Goal: Task Accomplishment & Management: Complete application form

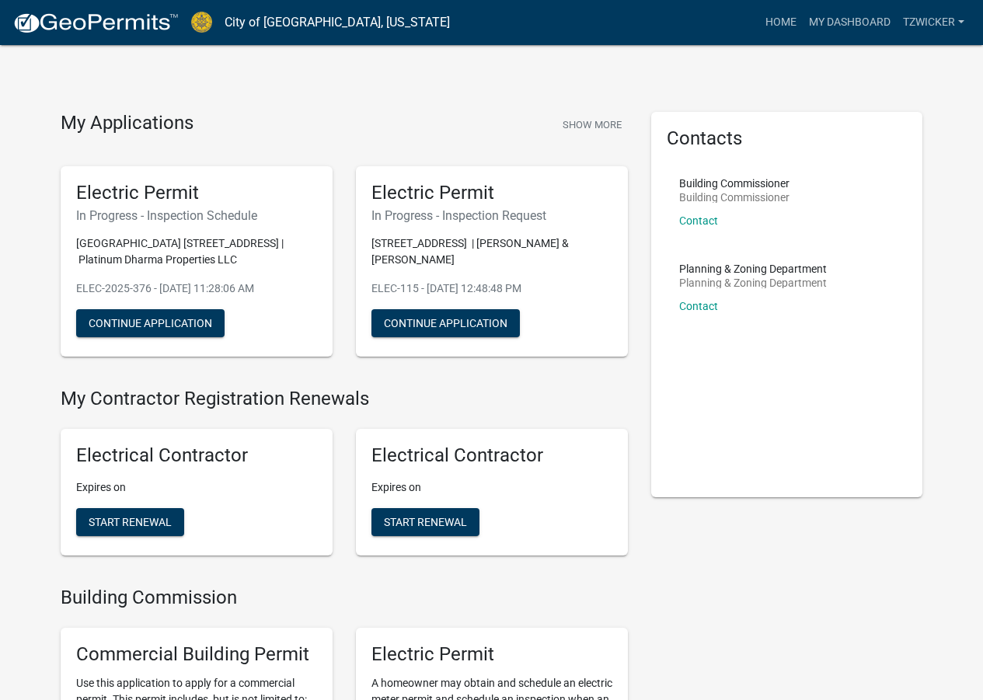
click at [110, 339] on div "Electric Permit In Progress - Inspection Schedule [GEOGRAPHIC_DATA] [GEOGRAPHIC…" at bounding box center [197, 261] width 272 height 191
click at [113, 322] on button "Continue Application" at bounding box center [150, 323] width 148 height 28
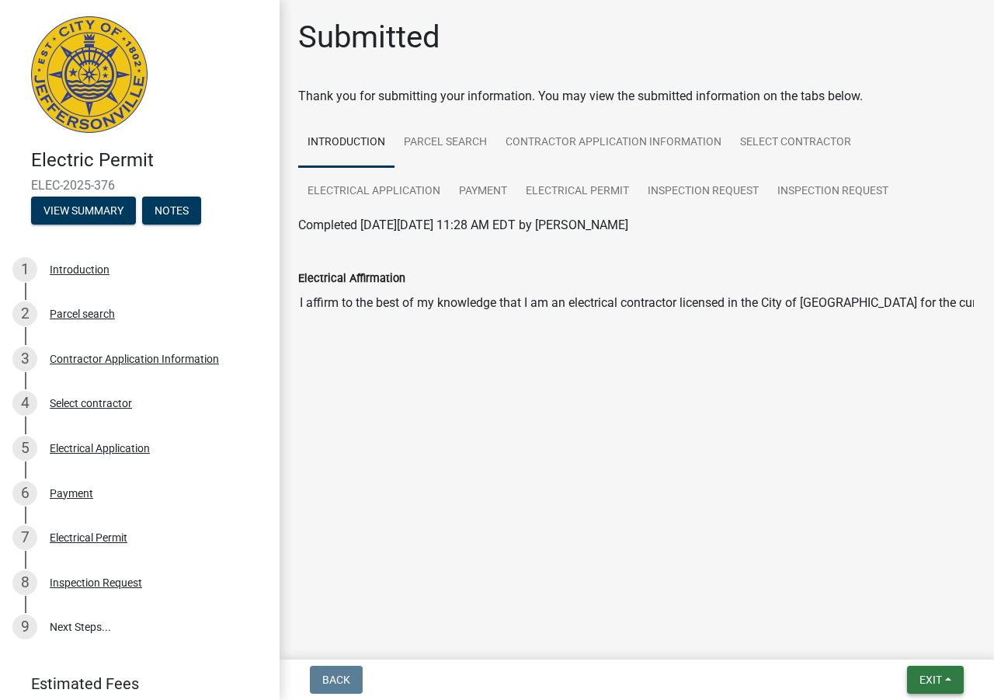
click at [910, 681] on button "Exit" at bounding box center [935, 680] width 57 height 28
click at [871, 591] on button "Save" at bounding box center [902, 601] width 124 height 37
click at [89, 211] on button "View Summary" at bounding box center [83, 211] width 105 height 28
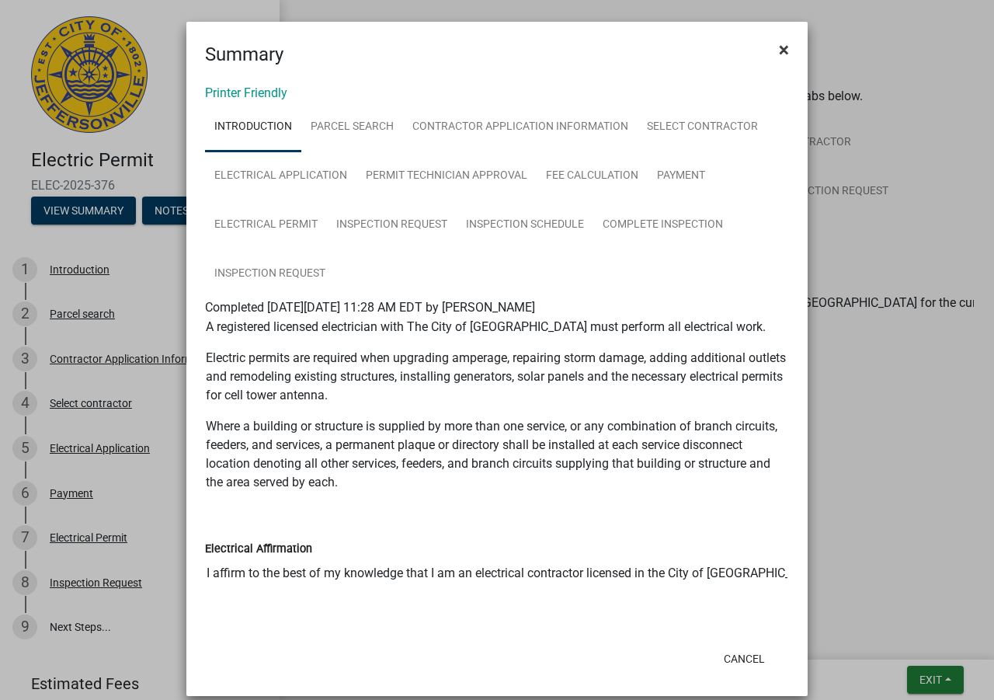
click at [785, 50] on button "×" at bounding box center [784, 50] width 35 height 44
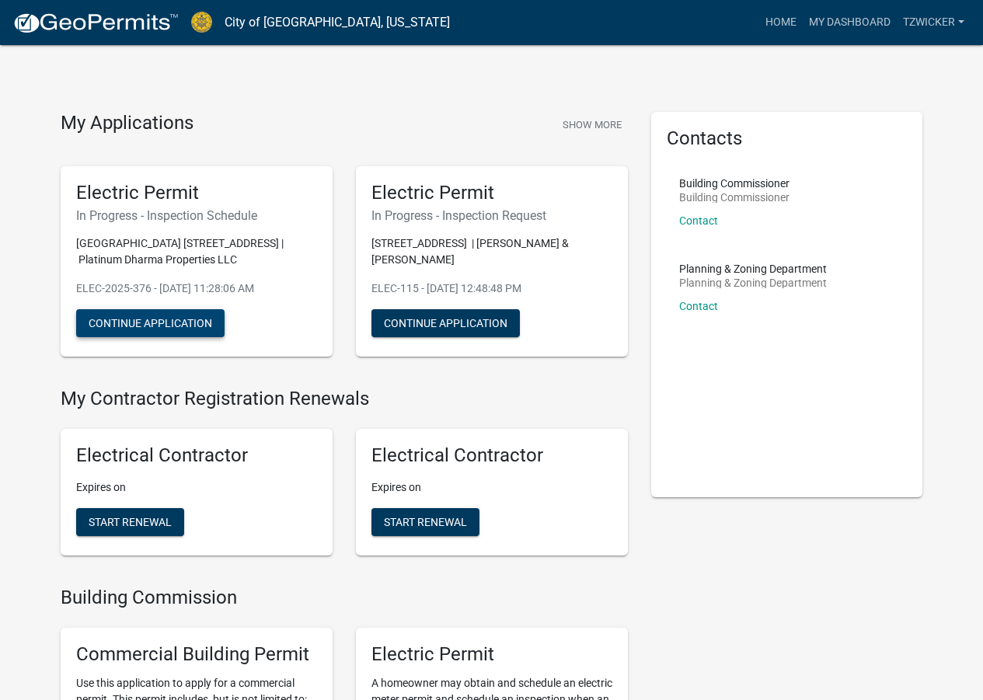
click at [183, 326] on button "Continue Application" at bounding box center [150, 323] width 148 height 28
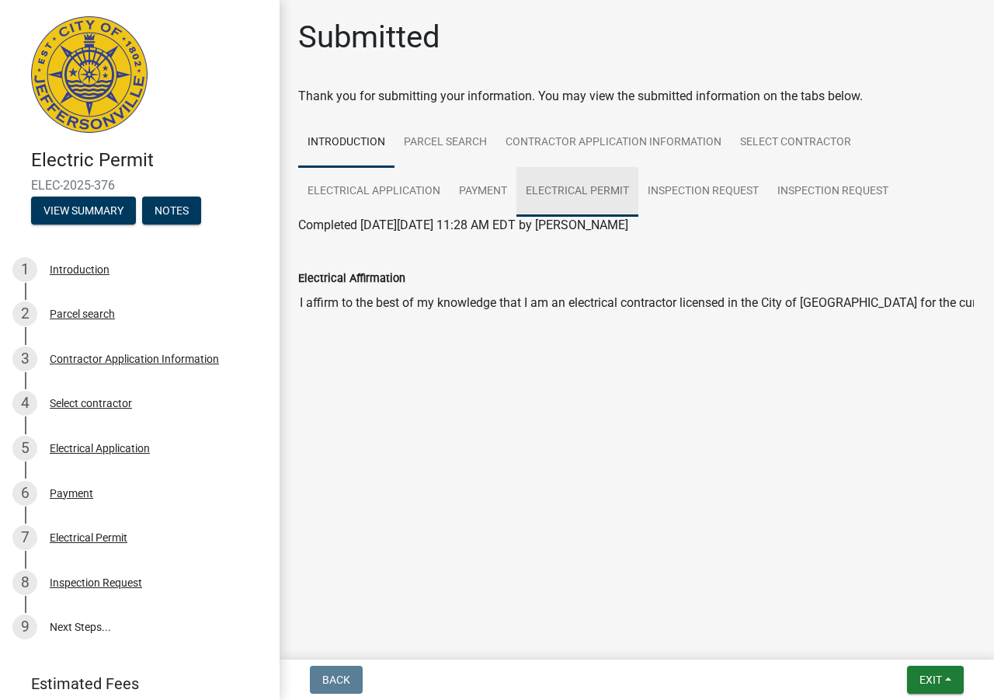
click at [567, 192] on link "Electrical Permit" at bounding box center [578, 192] width 122 height 50
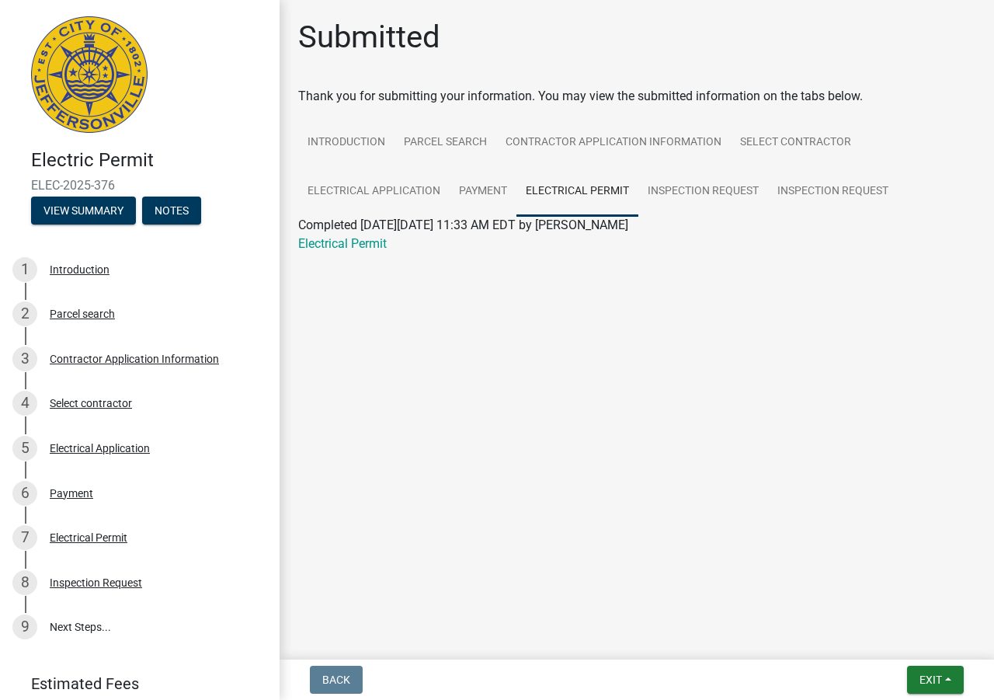
click at [402, 223] on span "Completed [DATE][DATE] 11:33 AM EDT by [PERSON_NAME]" at bounding box center [463, 225] width 330 height 15
click at [711, 187] on link "Inspection Request" at bounding box center [704, 192] width 130 height 50
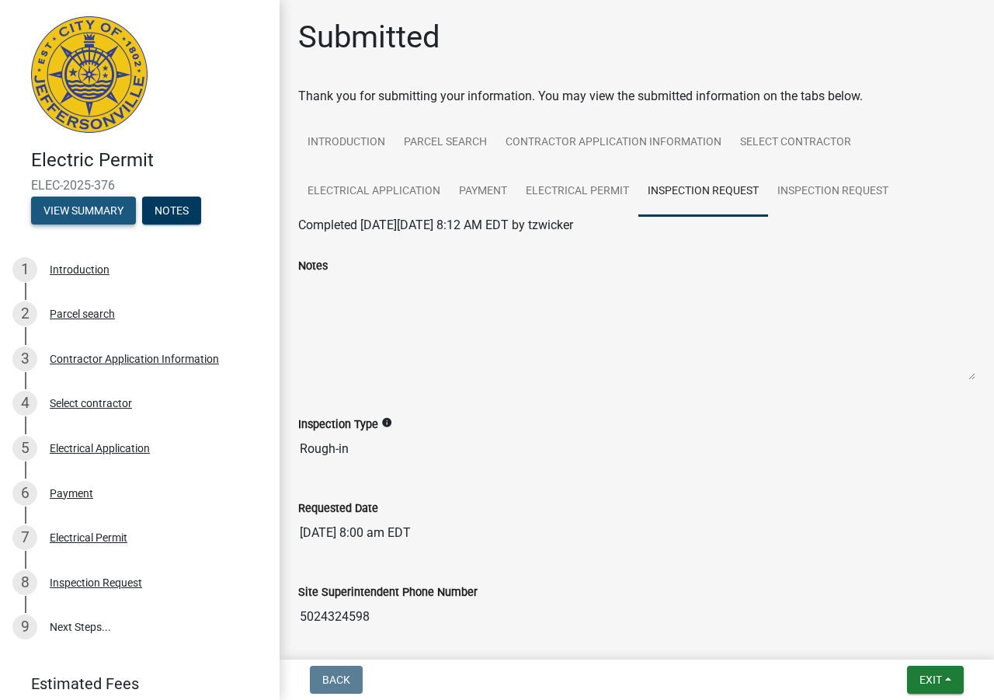
click at [95, 216] on button "View Summary" at bounding box center [83, 211] width 105 height 28
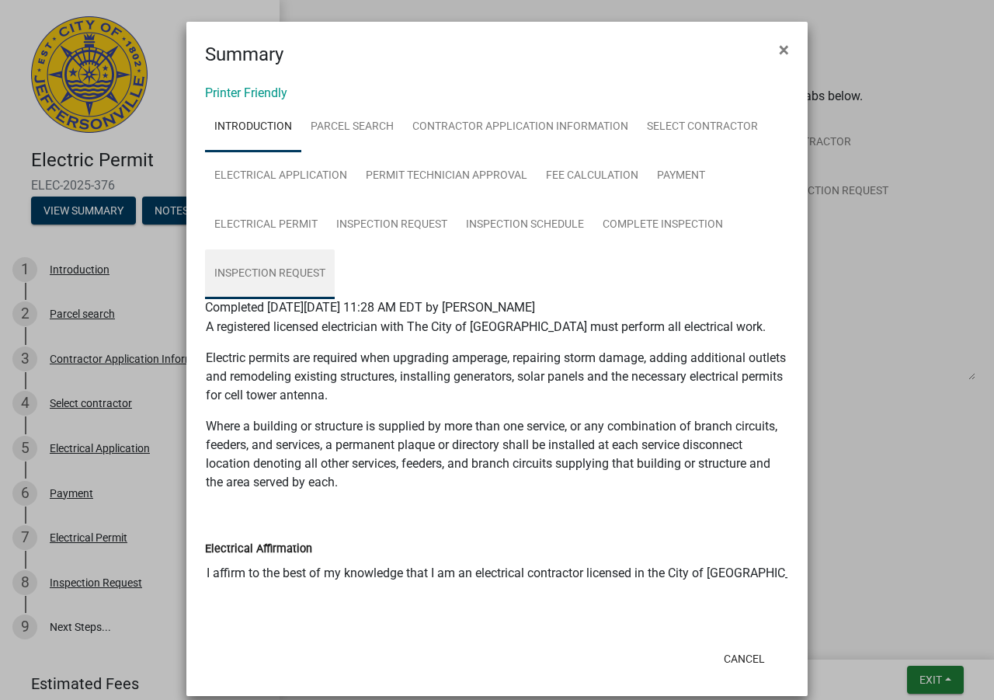
click at [261, 272] on link "Inspection Request" at bounding box center [270, 274] width 130 height 50
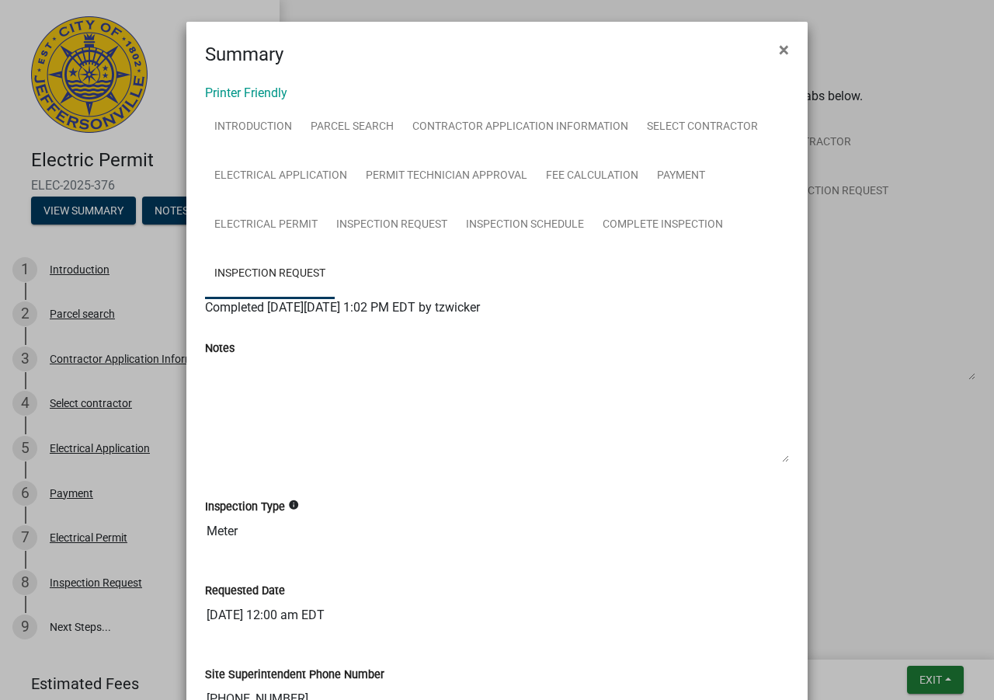
click at [211, 353] on label "Notes" at bounding box center [220, 348] width 30 height 11
click at [298, 353] on textarea "Notes" at bounding box center [636, 328] width 677 height 106
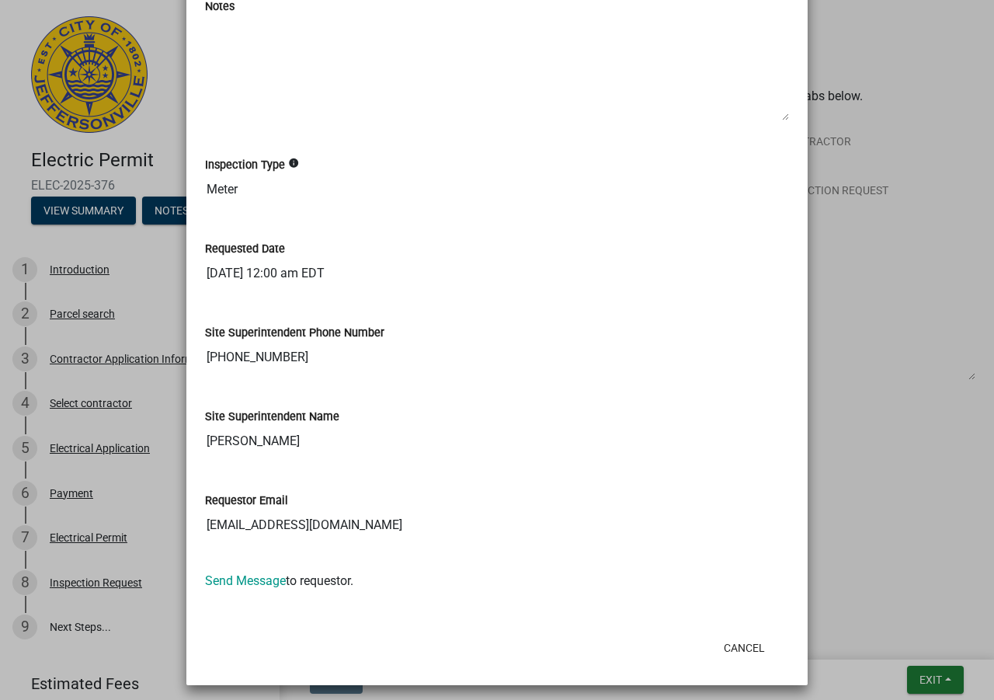
scroll to position [349, 0]
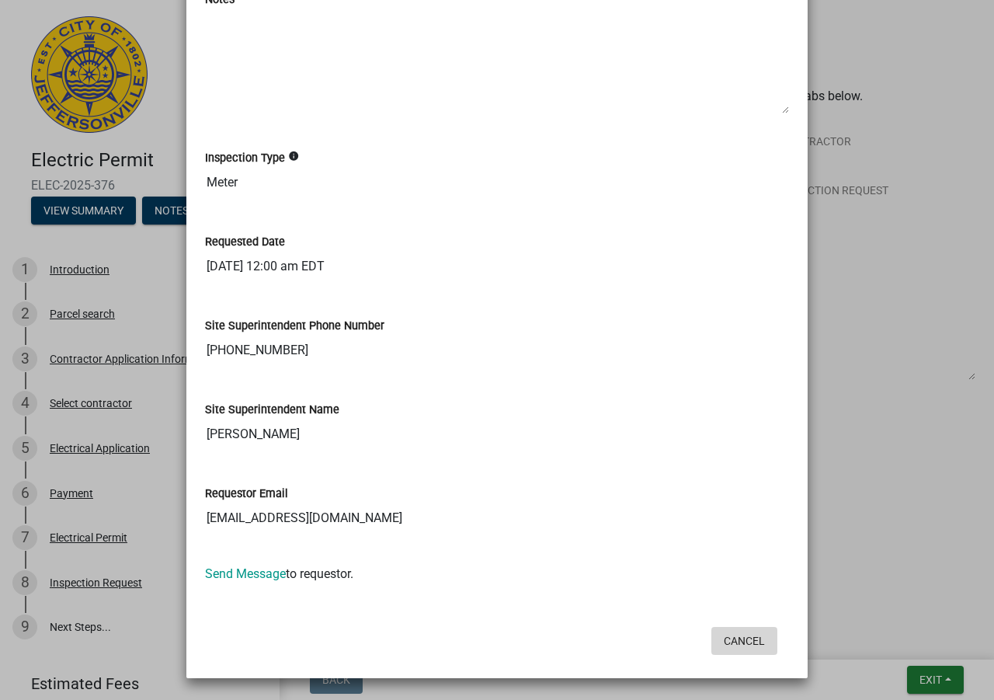
click at [748, 635] on button "Cancel" at bounding box center [745, 641] width 66 height 28
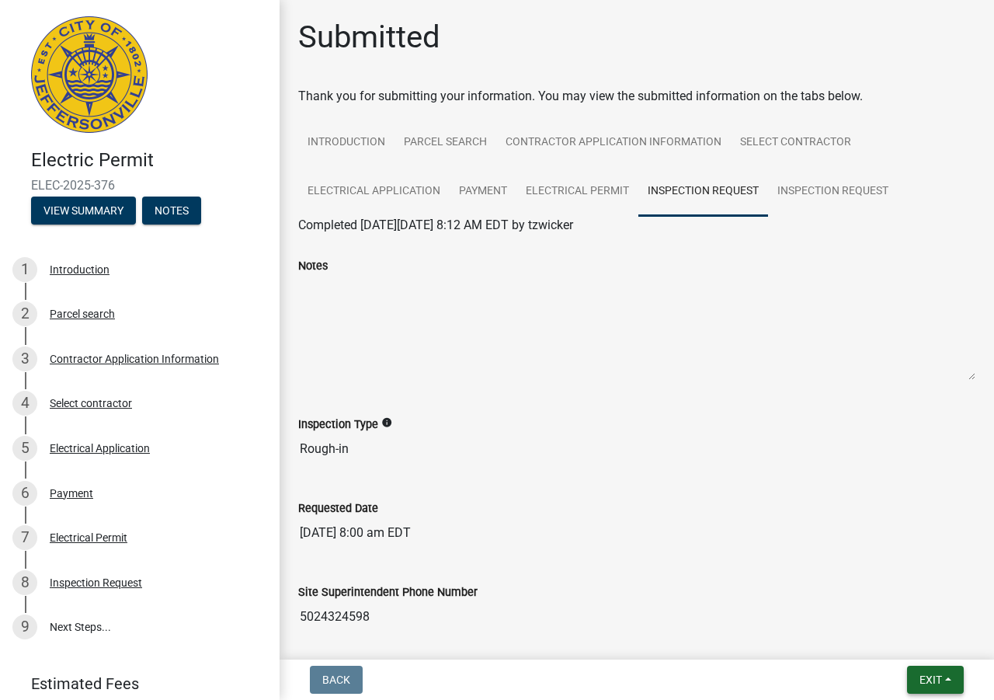
click at [947, 678] on button "Exit" at bounding box center [935, 680] width 57 height 28
click at [904, 613] on button "Save" at bounding box center [902, 601] width 124 height 37
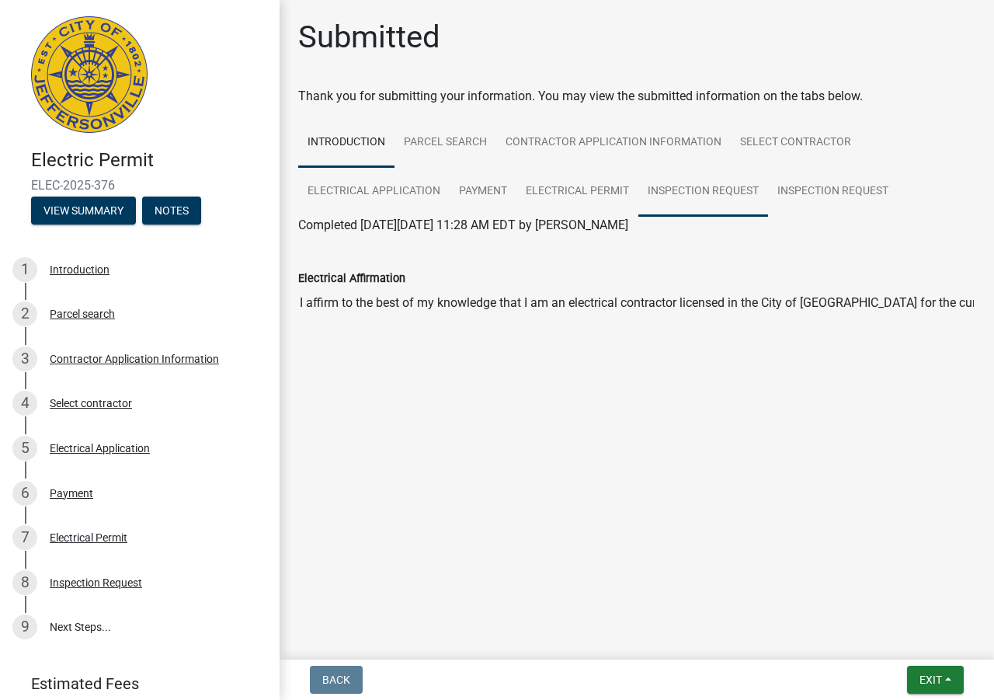
click at [685, 188] on link "Inspection Request" at bounding box center [704, 192] width 130 height 50
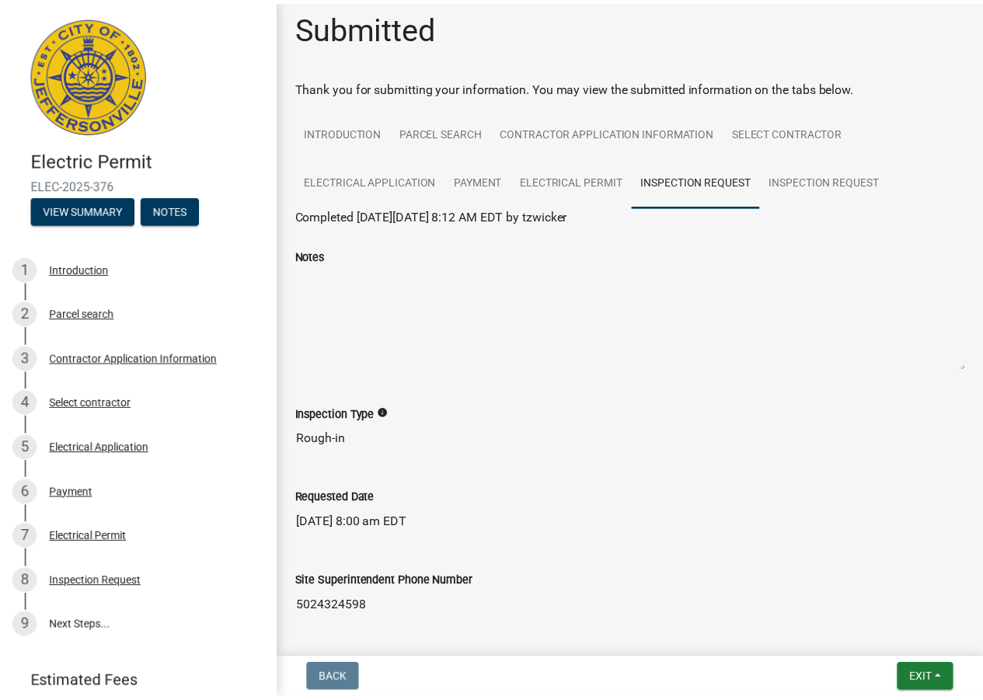
scroll to position [0, 0]
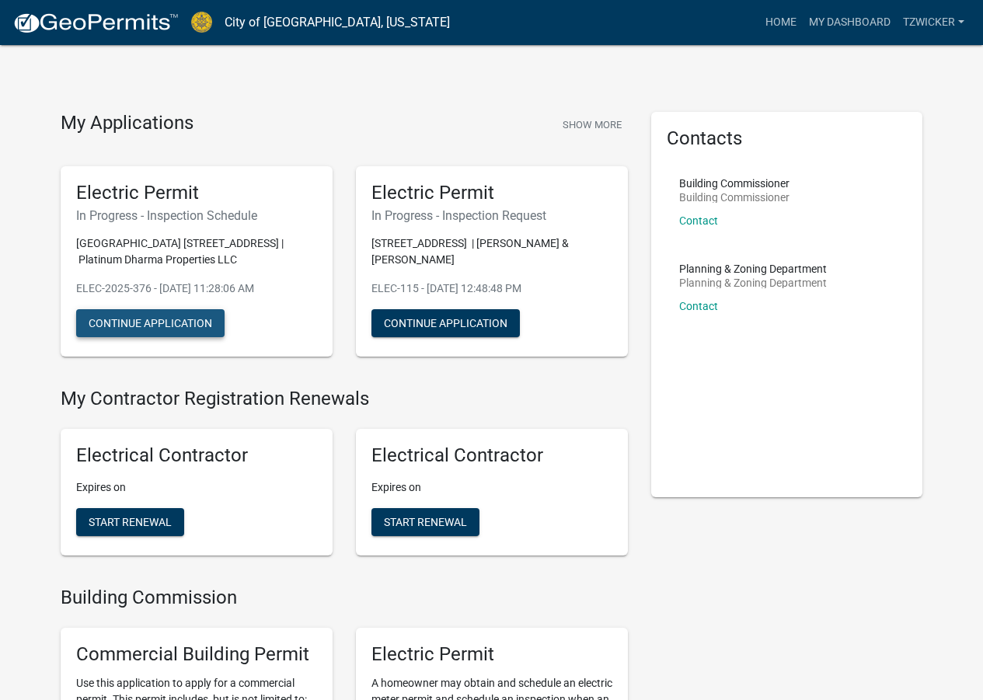
click at [148, 329] on button "Continue Application" at bounding box center [150, 323] width 148 height 28
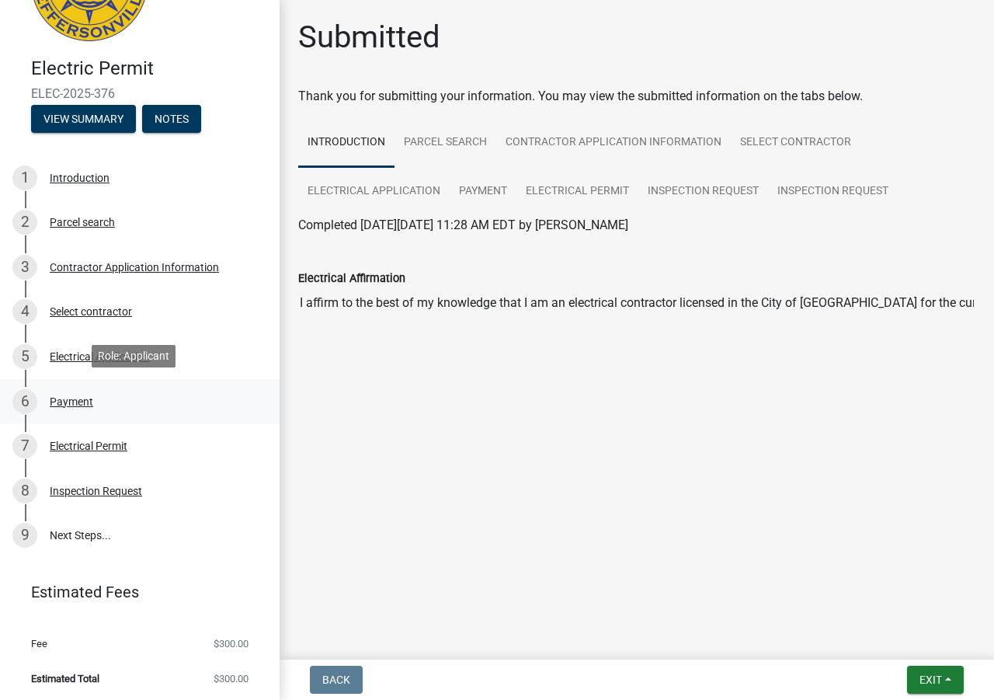
scroll to position [94, 0]
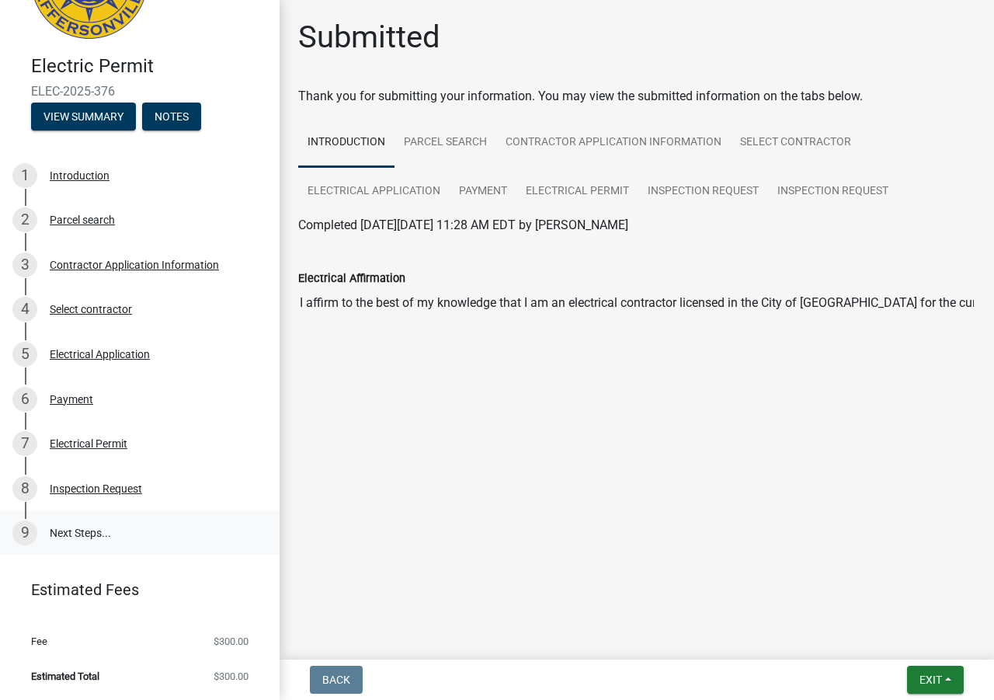
click at [73, 539] on link "9 Next Steps..." at bounding box center [140, 533] width 280 height 45
click at [71, 491] on div "Inspection Request" at bounding box center [96, 488] width 92 height 11
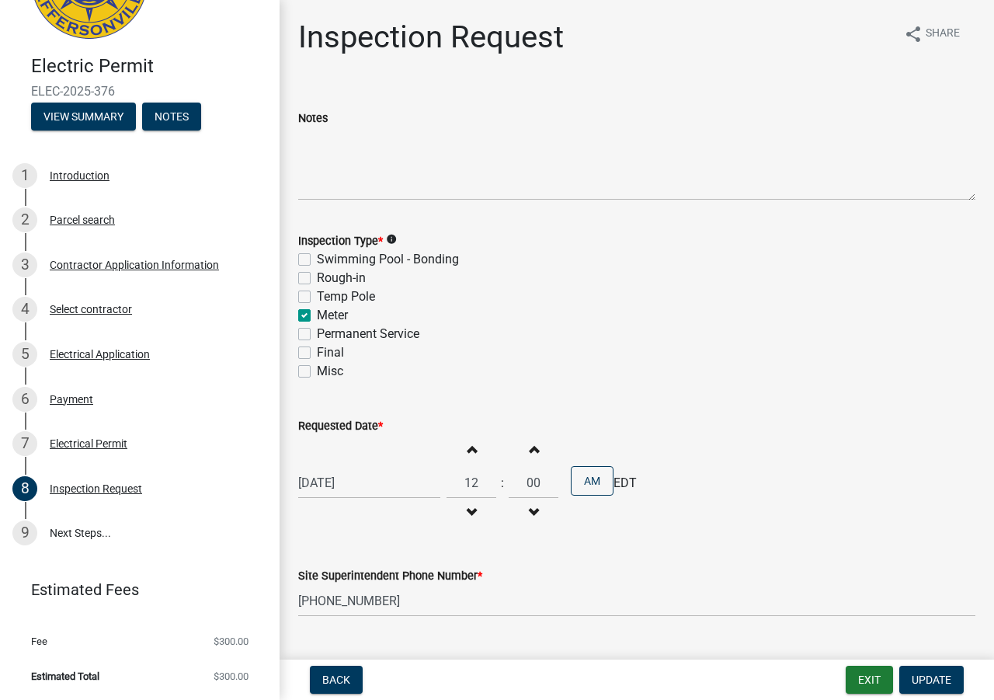
click at [317, 334] on label "Permanent Service" at bounding box center [368, 334] width 103 height 19
click at [317, 334] on input "Permanent Service" at bounding box center [322, 330] width 10 height 10
checkbox input "true"
checkbox input "false"
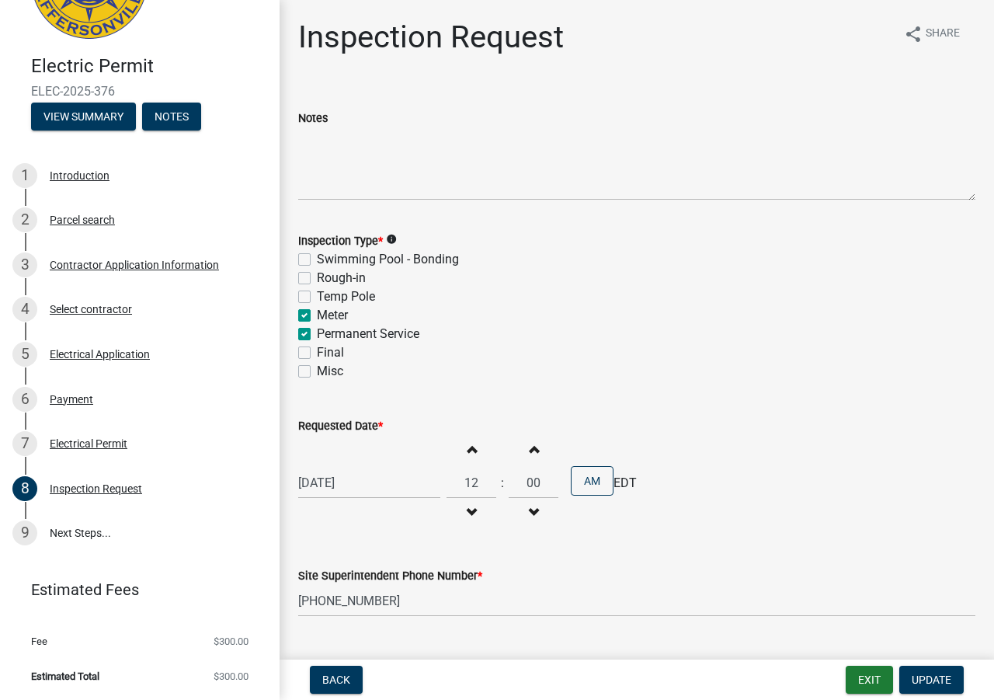
checkbox input "false"
checkbox input "true"
checkbox input "false"
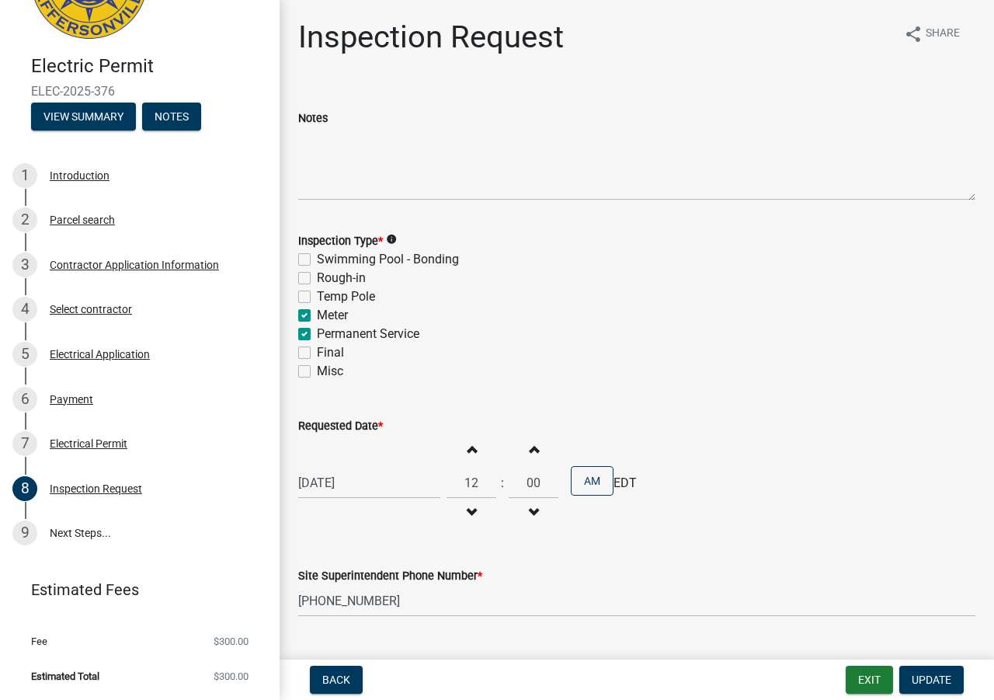
click at [317, 313] on label "Meter" at bounding box center [332, 315] width 31 height 19
click at [317, 313] on input "Meter" at bounding box center [322, 311] width 10 height 10
checkbox input "false"
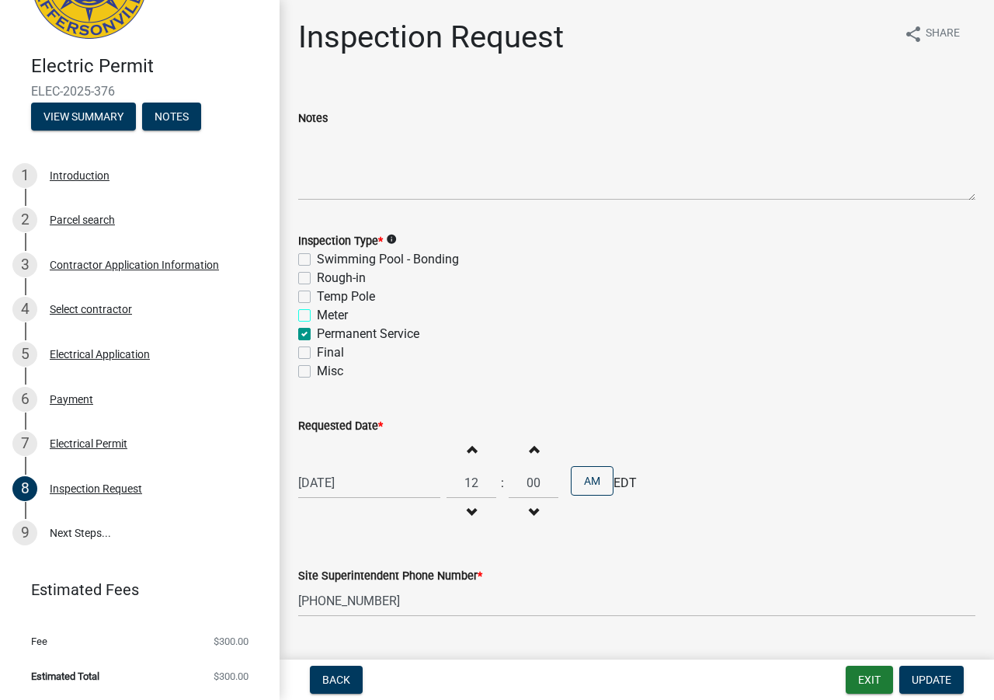
checkbox input "false"
checkbox input "true"
checkbox input "false"
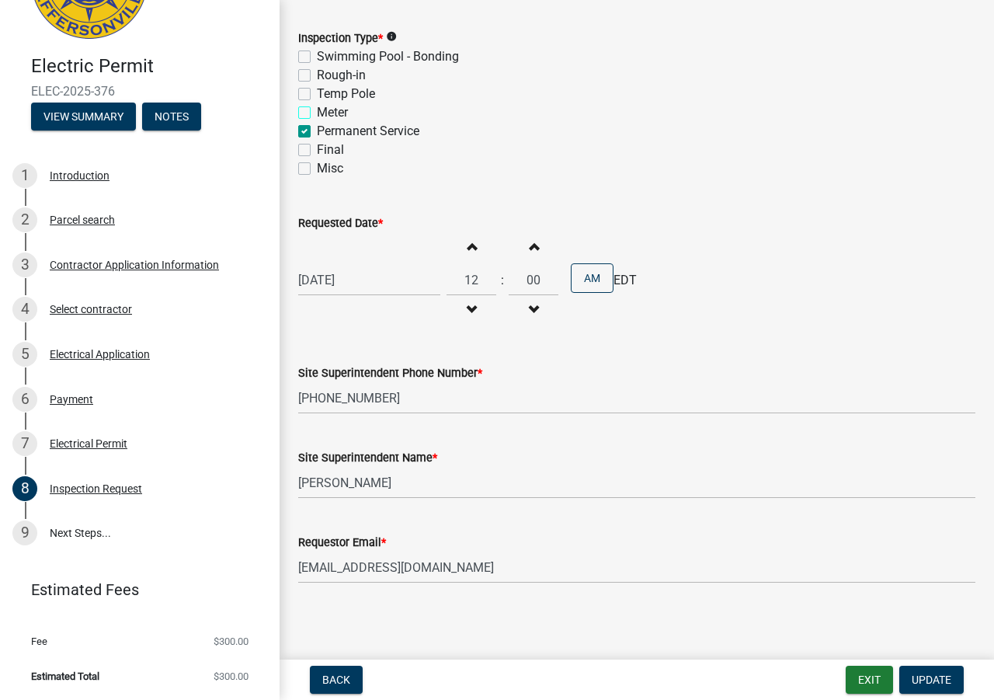
scroll to position [206, 0]
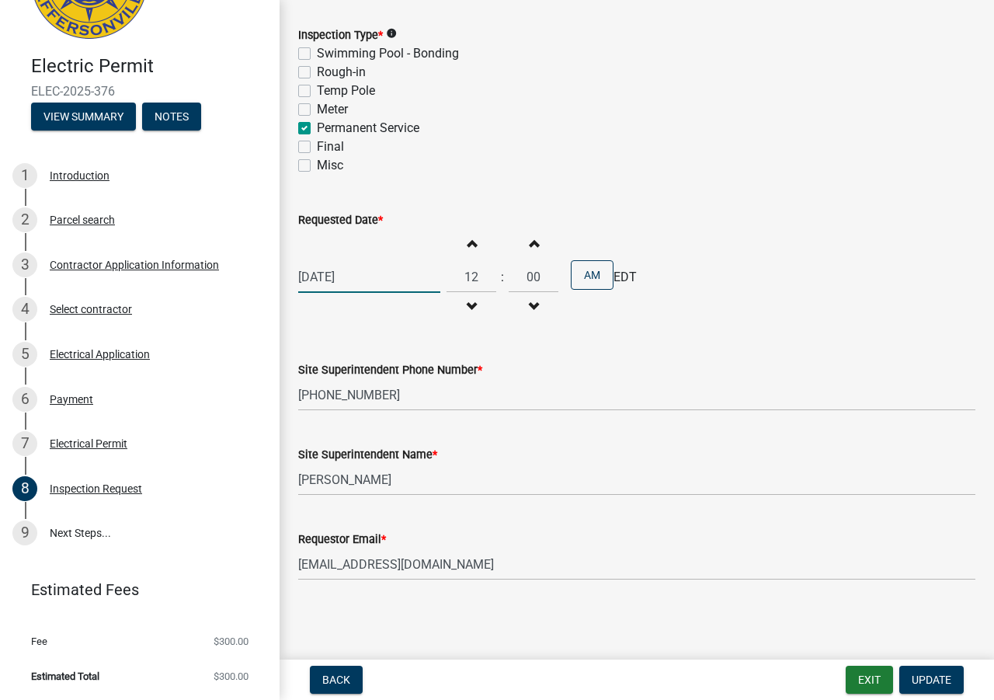
click at [320, 274] on div "09/04/2025" at bounding box center [369, 277] width 142 height 32
select select "9"
select select "2025"
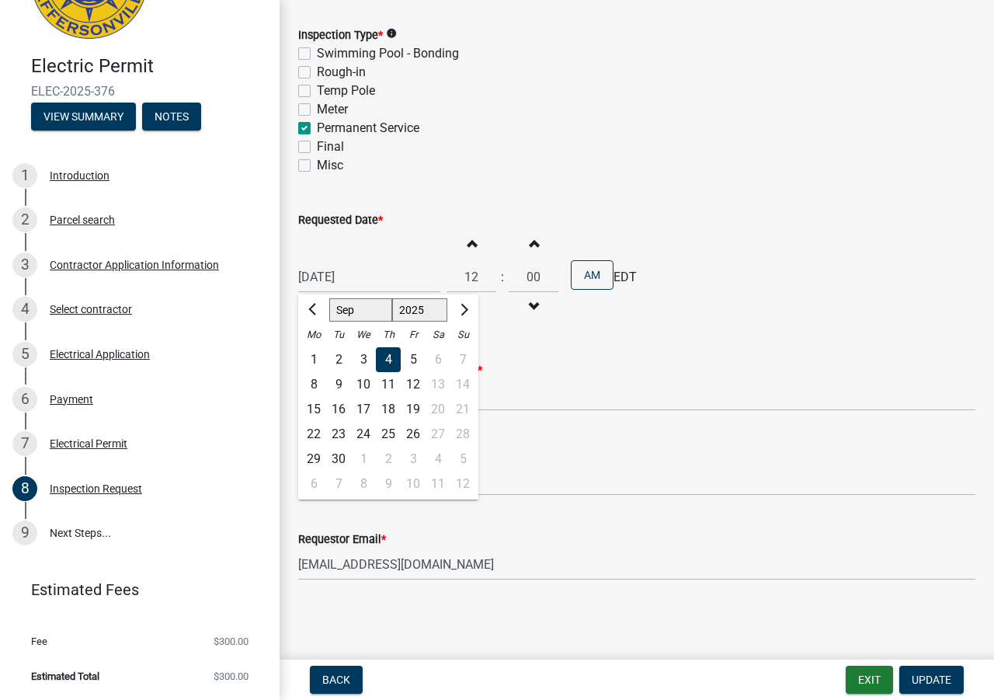
click at [333, 388] on div "9" at bounding box center [338, 384] width 25 height 25
type input "09/09/2025"
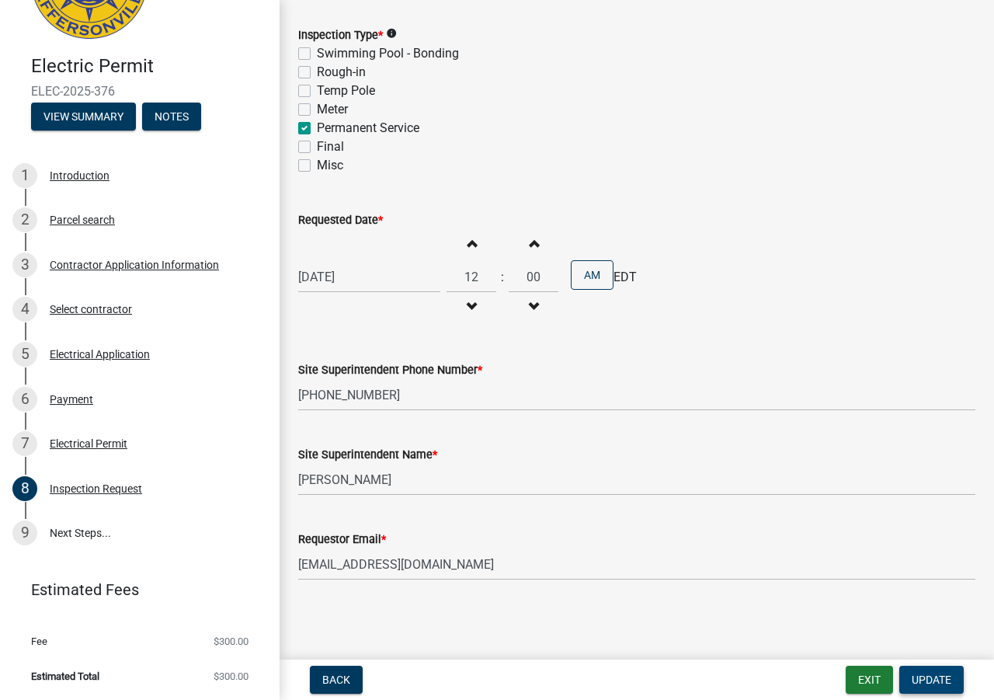
click at [921, 679] on span "Update" at bounding box center [932, 680] width 40 height 12
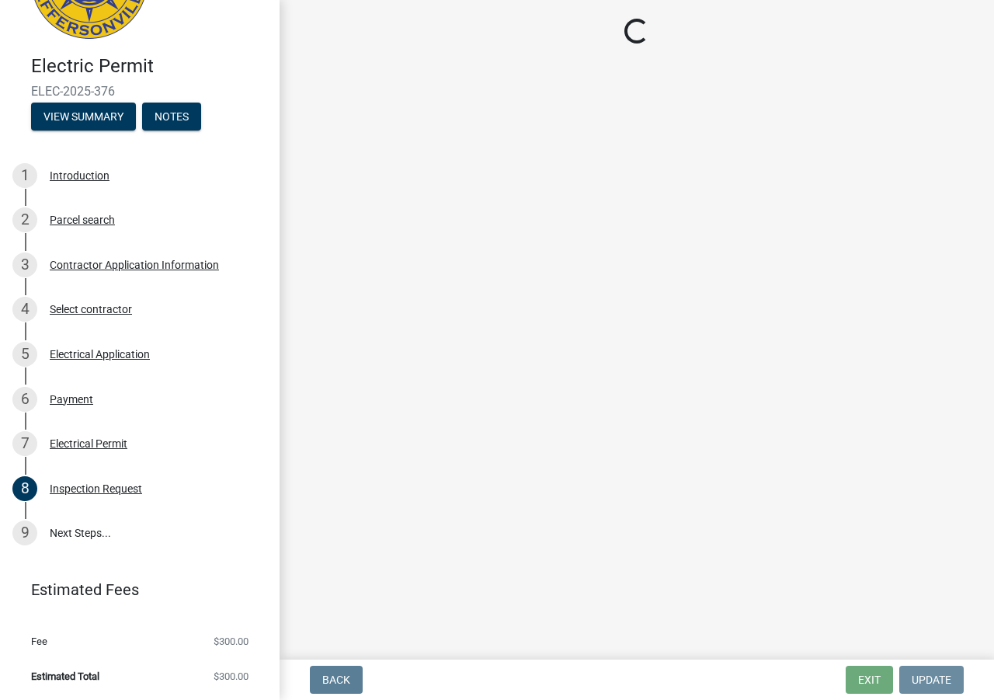
scroll to position [0, 0]
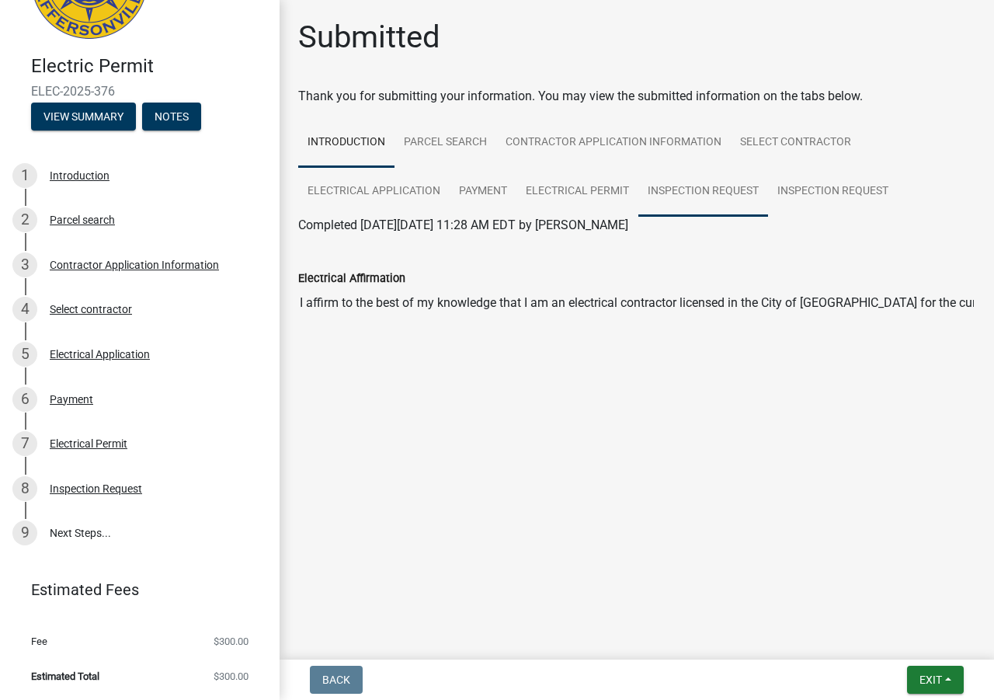
click at [738, 200] on link "Inspection Request" at bounding box center [704, 192] width 130 height 50
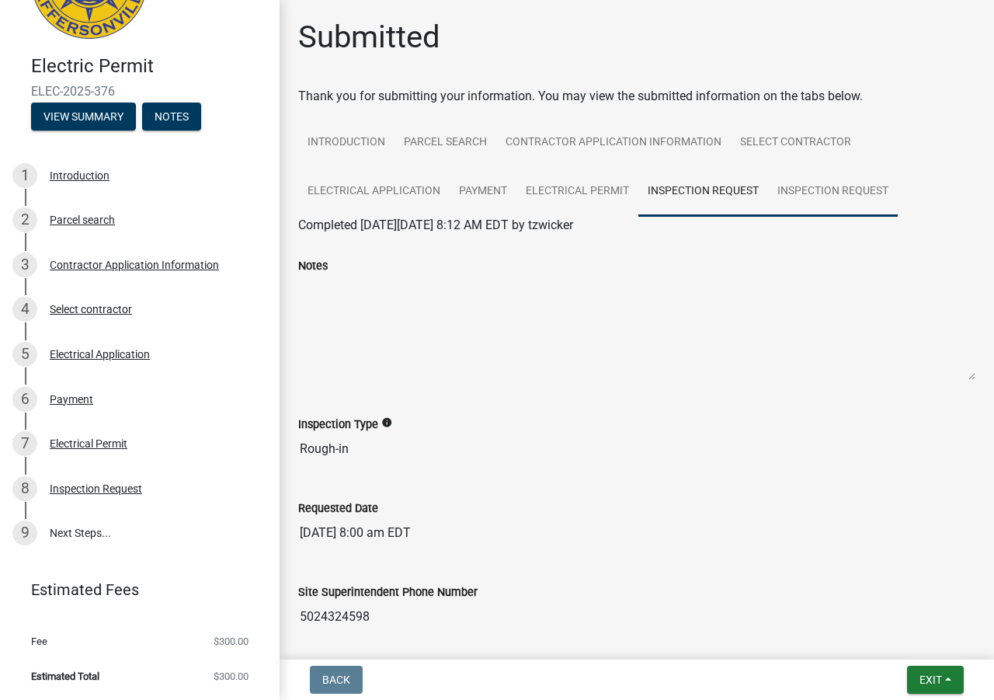
click at [797, 197] on link "Inspection Request" at bounding box center [833, 192] width 130 height 50
